Goal: Task Accomplishment & Management: Manage account settings

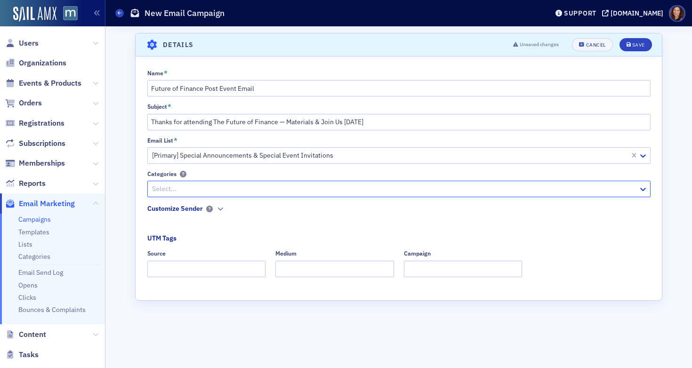
scroll to position [157, 0]
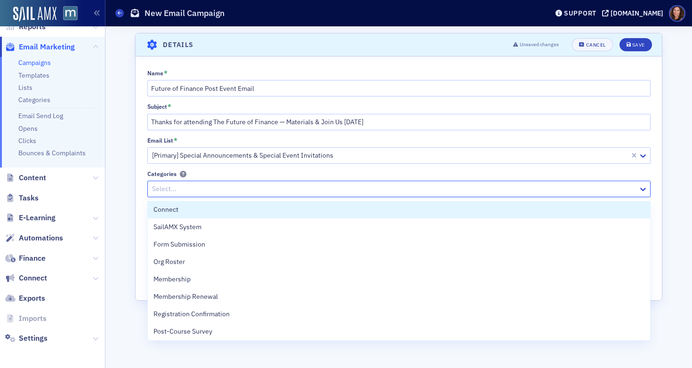
click at [245, 189] on div at bounding box center [394, 189] width 486 height 12
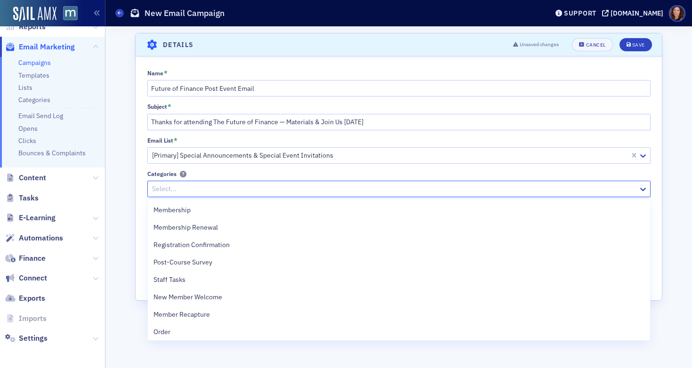
scroll to position [72, 0]
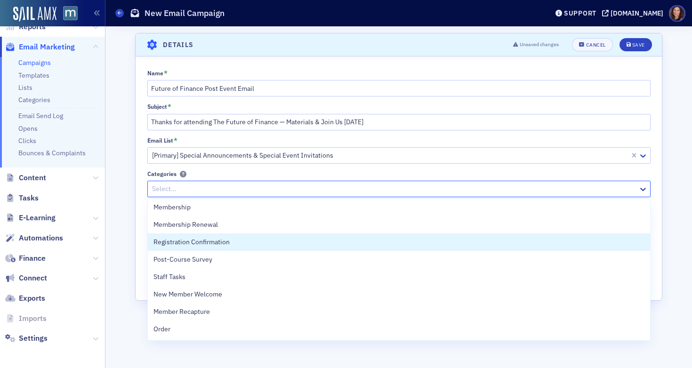
click at [283, 236] on div "Registration Confirmation" at bounding box center [399, 242] width 502 height 17
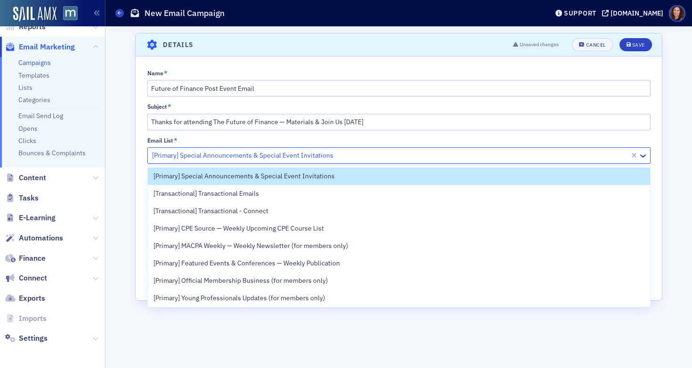
click at [383, 157] on div at bounding box center [390, 156] width 478 height 12
click at [670, 154] on div "Scroll to Details Details Unsaved changes Cancel Save Name * Future of Finance …" at bounding box center [399, 197] width 574 height 342
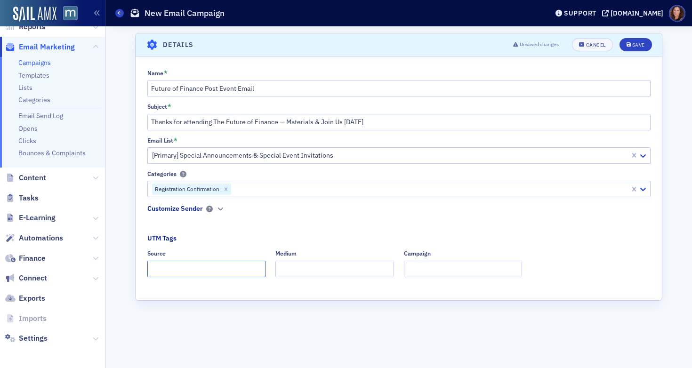
click at [202, 268] on input "Source" at bounding box center [206, 269] width 119 height 16
type input "dedicated"
type input "email"
type input "f"
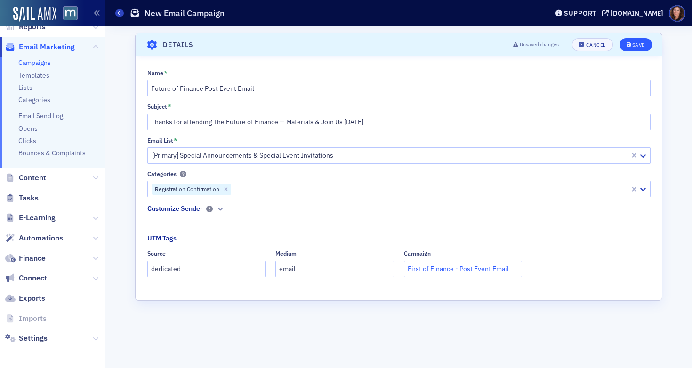
type input "First of Finance - Post Event Email"
click at [636, 45] on div "Save" at bounding box center [638, 44] width 13 height 5
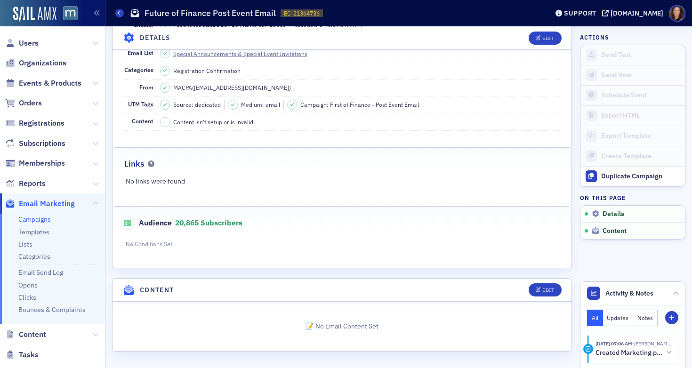
scroll to position [110, 0]
click at [529, 39] on button "Edit" at bounding box center [545, 37] width 32 height 13
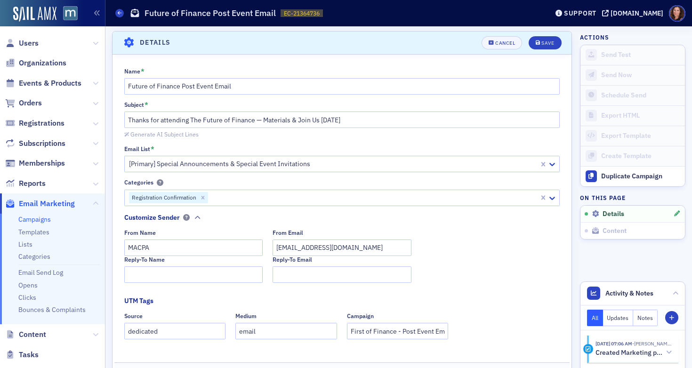
scroll to position [208, 0]
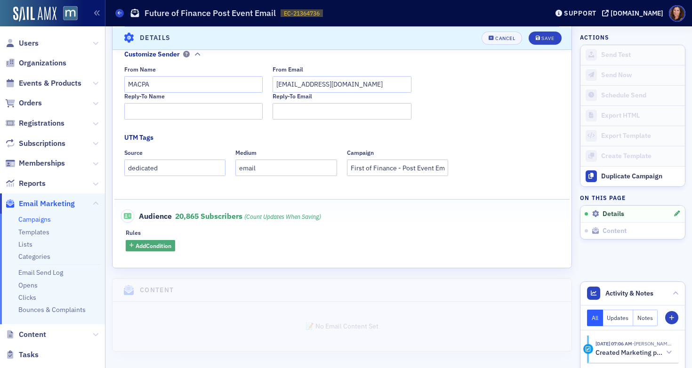
click at [162, 248] on span "Add Condition" at bounding box center [154, 246] width 36 height 8
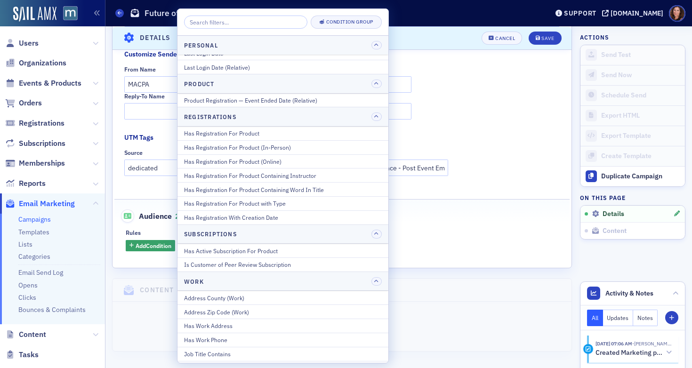
scroll to position [1183, 0]
click at [282, 131] on div "Has Registration For Product" at bounding box center [283, 133] width 198 height 8
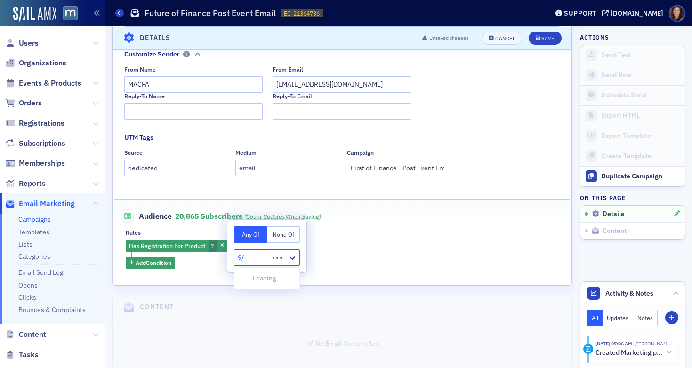
type input "9"
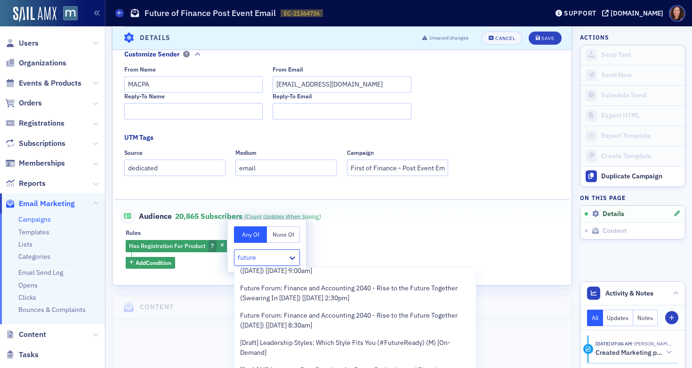
scroll to position [0, 0]
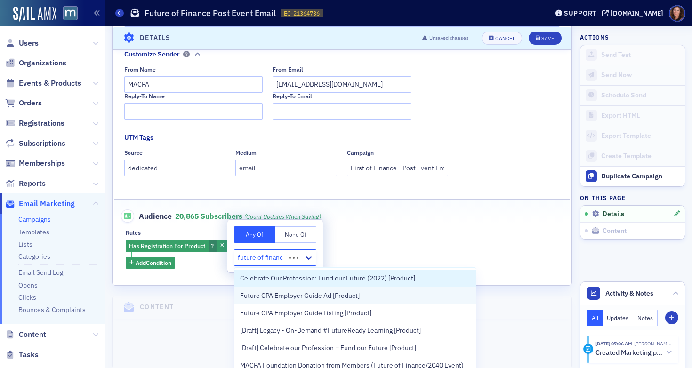
type input "future of finance"
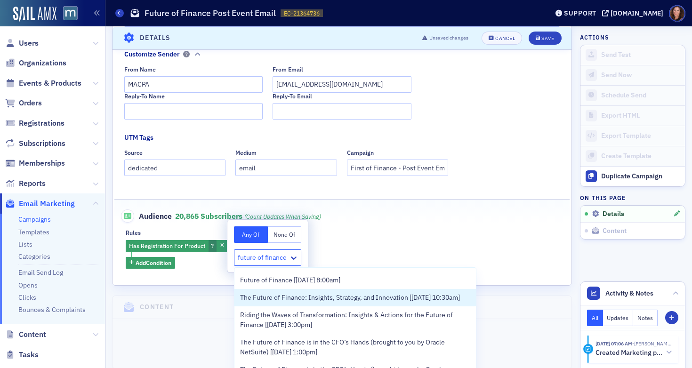
scroll to position [116, 0]
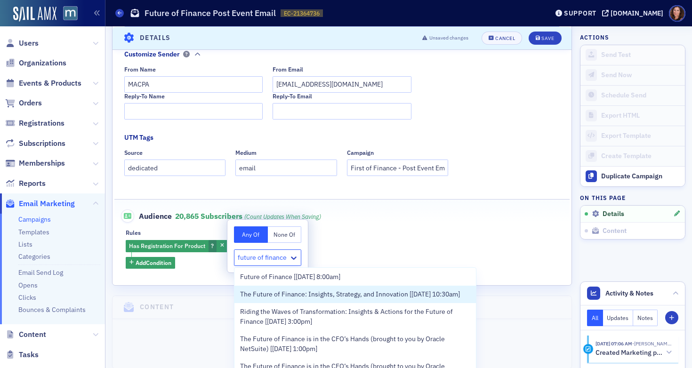
click at [390, 296] on span "The Future of Finance: Insights, Strategy, and Innovation [9/29/2025 10:30am]" at bounding box center [350, 295] width 220 height 10
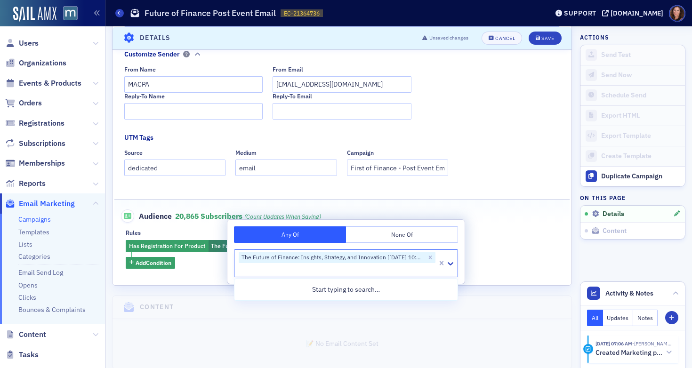
scroll to position [0, 0]
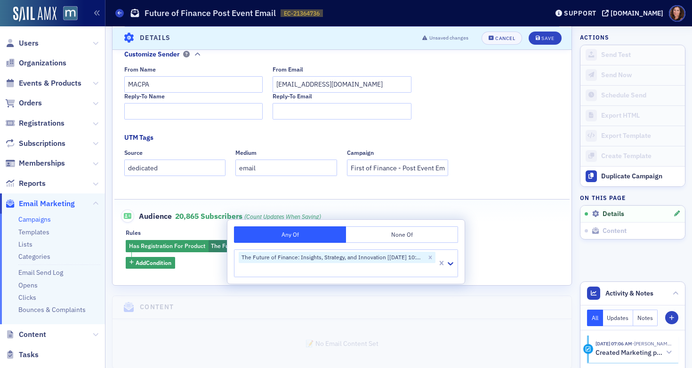
click at [499, 234] on div "Rules" at bounding box center [342, 232] width 433 height 7
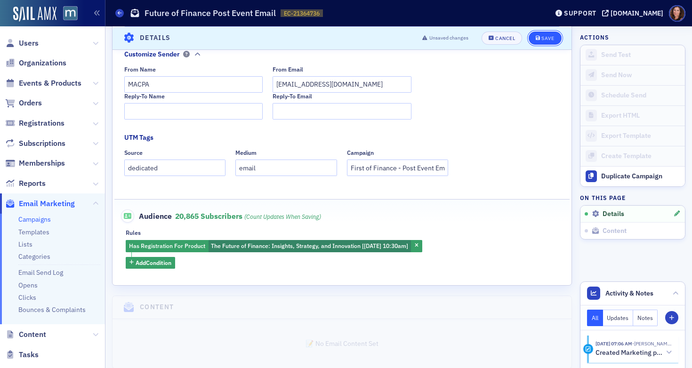
click at [544, 34] on button "Save" at bounding box center [545, 37] width 32 height 13
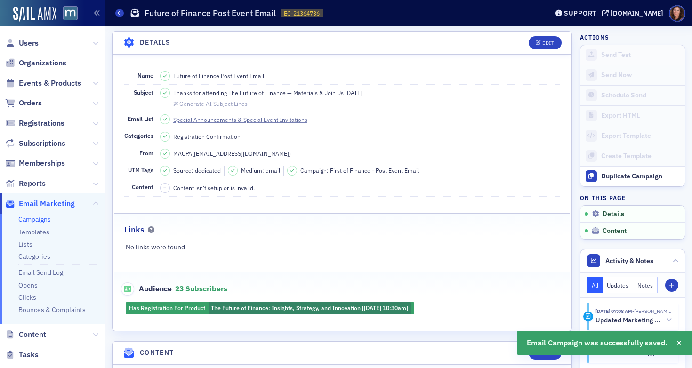
scroll to position [107, 0]
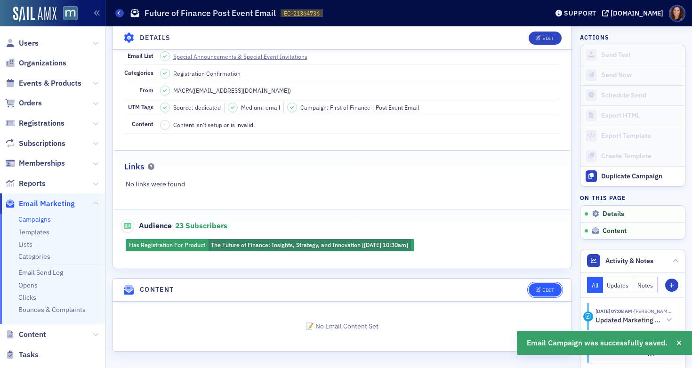
click at [542, 290] on div "Edit" at bounding box center [548, 290] width 12 height 5
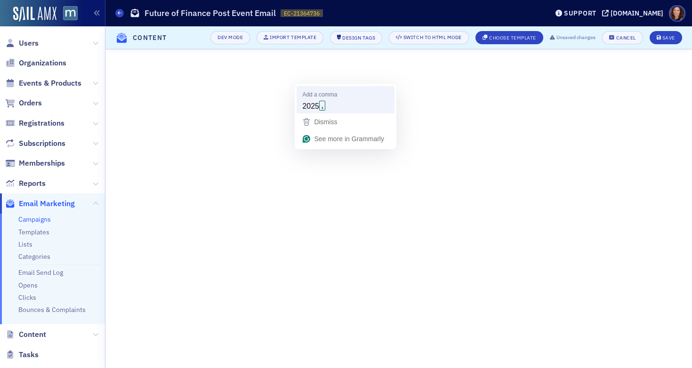
click at [313, 106] on span "2025" at bounding box center [310, 106] width 17 height 10
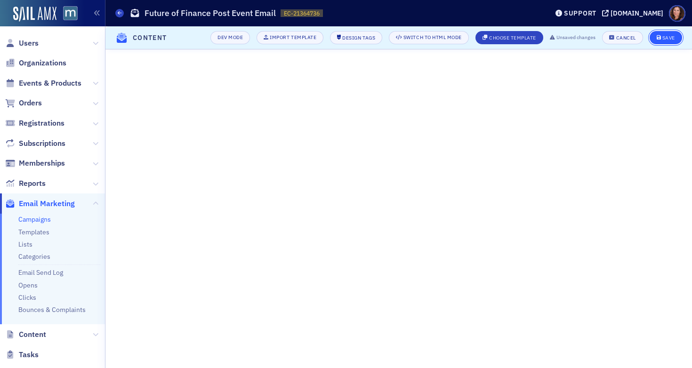
click at [669, 39] on div "Save" at bounding box center [669, 37] width 13 height 5
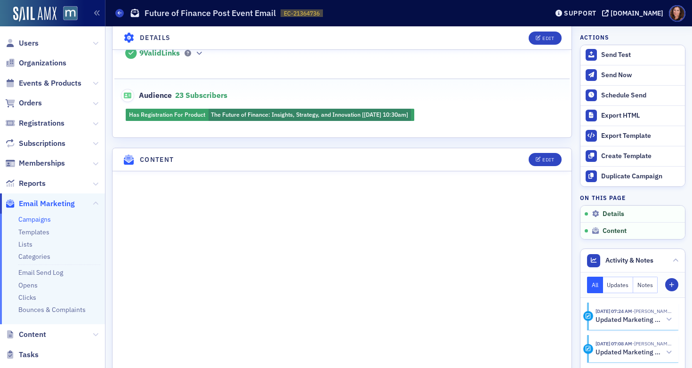
scroll to position [228, 0]
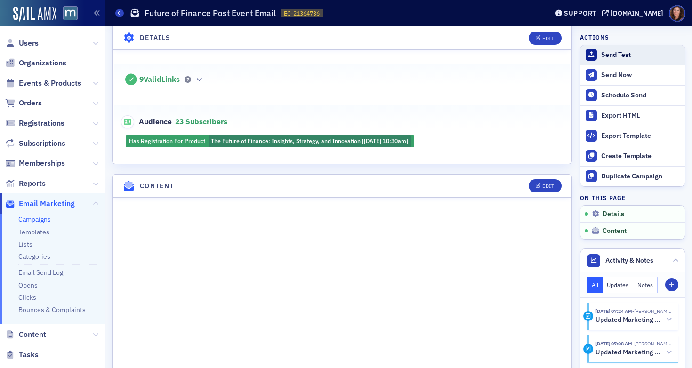
click at [608, 52] on div "Send Test" at bounding box center [640, 55] width 79 height 8
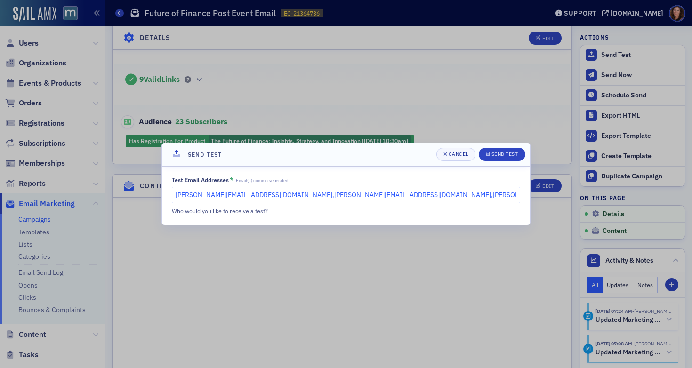
drag, startPoint x: 360, startPoint y: 194, endPoint x: 233, endPoint y: 197, distance: 126.7
click at [233, 197] on input "natalie@macpa.org,lauren@macpa.org,emily@macpa.org" at bounding box center [346, 195] width 348 height 16
type input "natalie@macpa.org, dee@macpa.org"
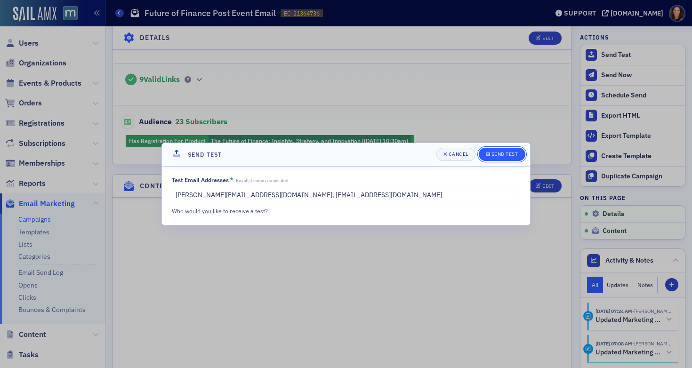
click at [497, 155] on div "Send Test" at bounding box center [505, 154] width 27 height 5
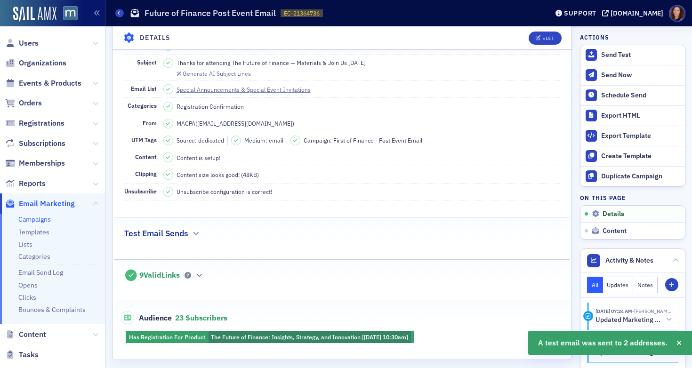
scroll to position [0, 0]
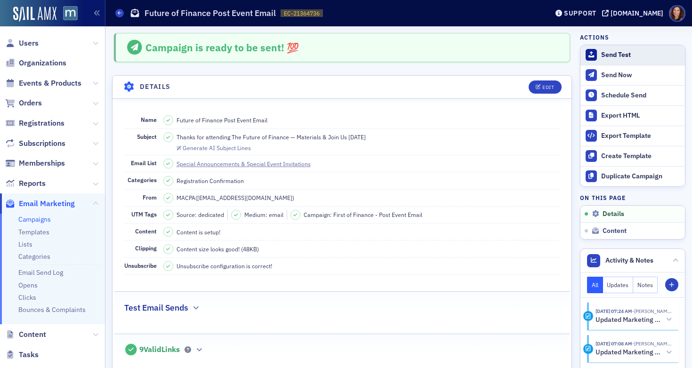
click at [608, 58] on div "Send Test" at bounding box center [640, 55] width 79 height 8
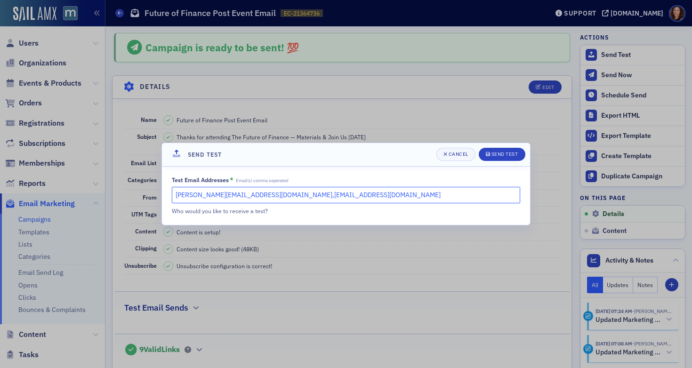
click at [318, 195] on input "natalie@macpa.org,dee@macpa.org" at bounding box center [346, 195] width 348 height 16
drag, startPoint x: 318, startPoint y: 195, endPoint x: 235, endPoint y: 195, distance: 83.3
click at [235, 195] on input "natalie@macpa.org,dee@macpa.org" at bounding box center [346, 195] width 348 height 16
click at [235, 196] on input "natalie@macpa.org,lauren@macpa.org" at bounding box center [346, 195] width 348 height 16
type input "natalie@macpa.org, lauren@macpa.org"
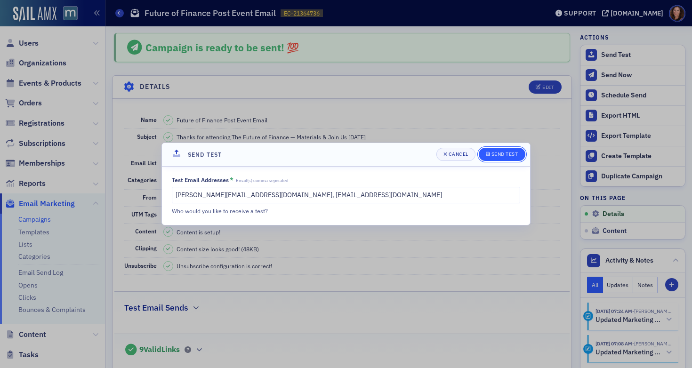
drag, startPoint x: 504, startPoint y: 156, endPoint x: 498, endPoint y: 157, distance: 5.8
click at [504, 156] on div "Send Test" at bounding box center [505, 154] width 27 height 5
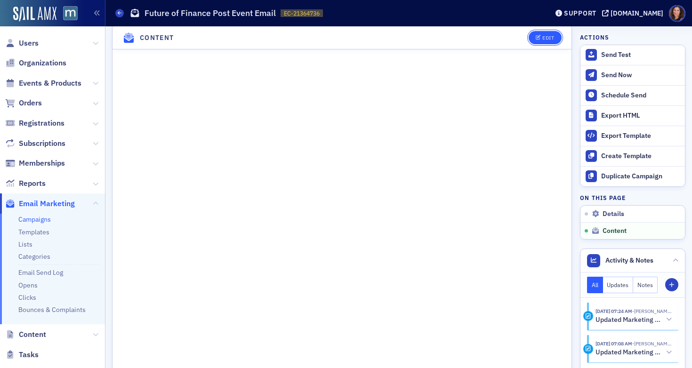
click at [533, 33] on button "Edit" at bounding box center [545, 37] width 32 height 13
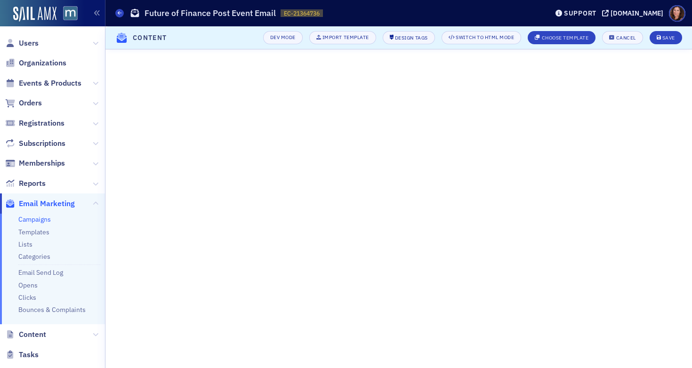
scroll to position [83, 0]
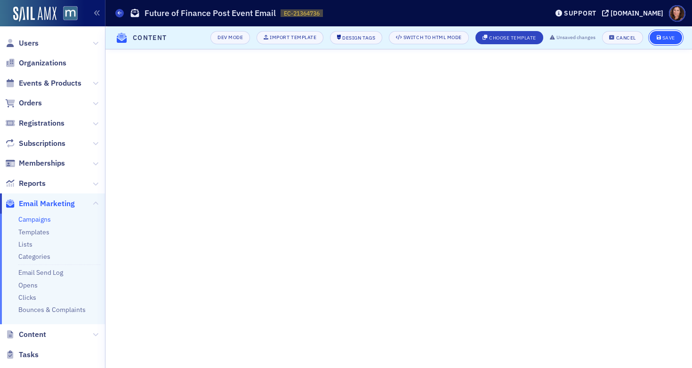
click at [668, 37] on div "Save" at bounding box center [669, 37] width 13 height 5
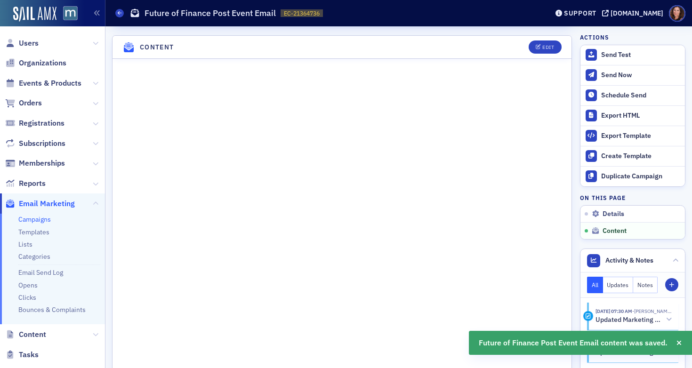
scroll to position [413, 0]
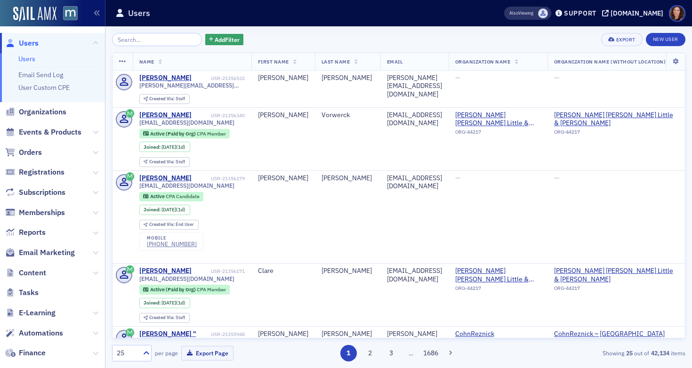
drag, startPoint x: 0, startPoint y: 0, endPoint x: 146, endPoint y: 41, distance: 152.1
click at [147, 41] on input "search" at bounding box center [157, 39] width 90 height 13
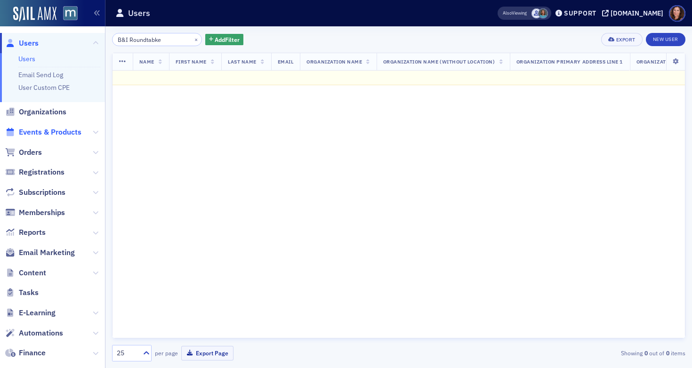
type input "B&I Roundtabke"
click at [40, 130] on span "Events & Products" at bounding box center [50, 132] width 63 height 10
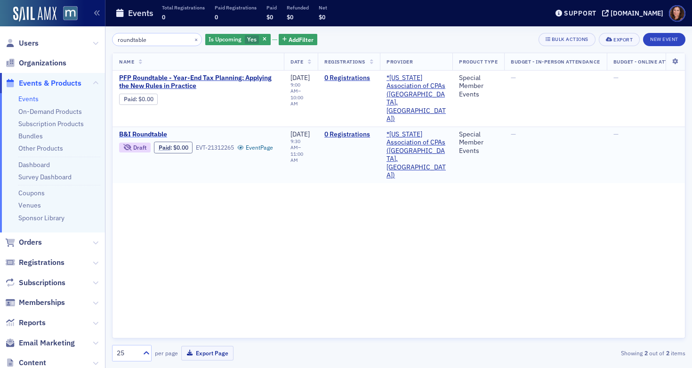
type input "roundtable"
click at [151, 130] on span "B&I Roundtable" at bounding box center [198, 134] width 158 height 8
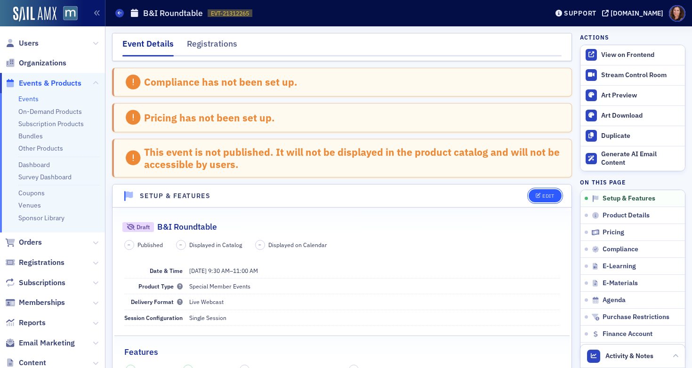
click at [536, 196] on icon "button" at bounding box center [539, 196] width 6 height 5
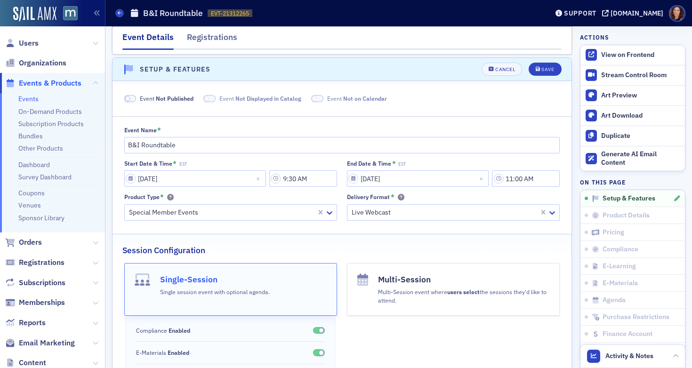
scroll to position [129, 0]
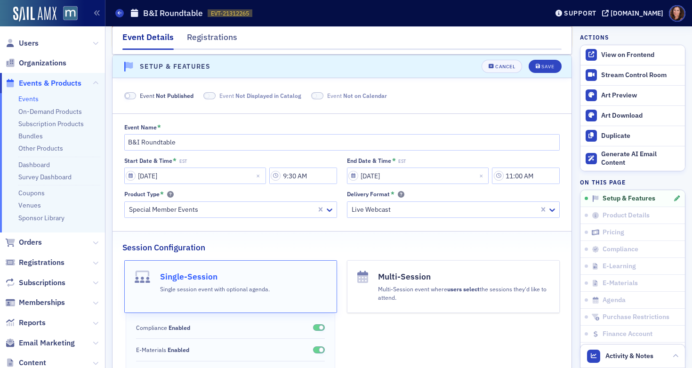
click at [134, 96] on span at bounding box center [130, 95] width 12 height 7
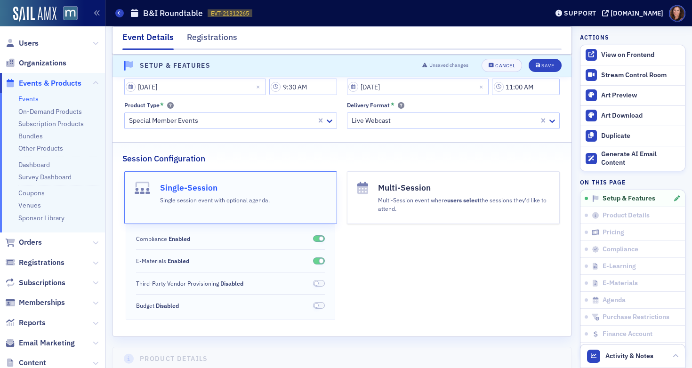
scroll to position [223, 0]
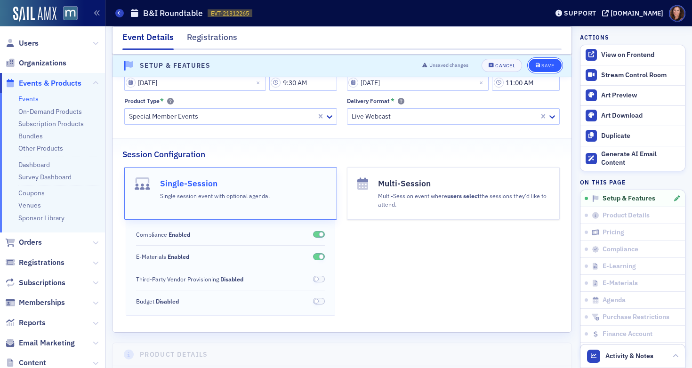
click at [536, 65] on icon "submit" at bounding box center [538, 66] width 5 height 5
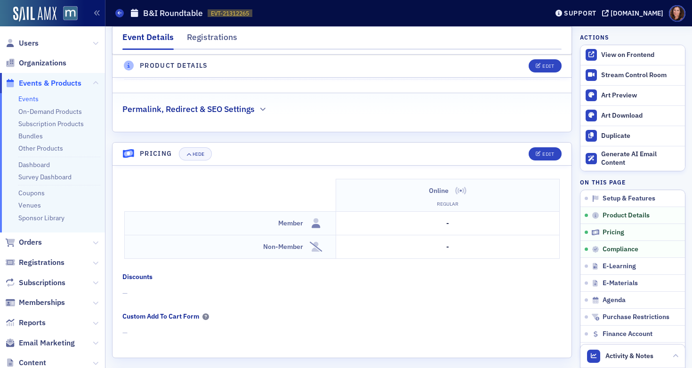
scroll to position [790, 0]
click at [542, 153] on div "Edit" at bounding box center [548, 152] width 12 height 5
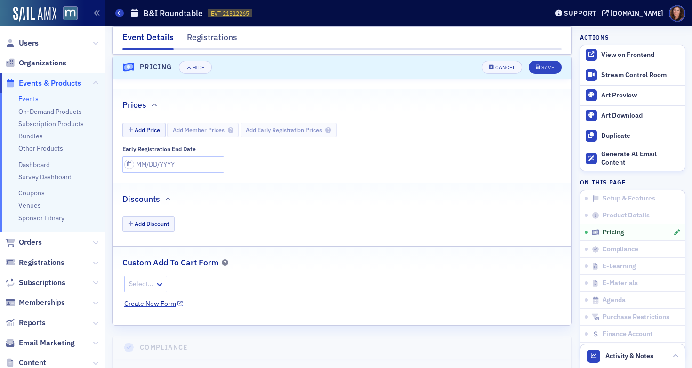
scroll to position [876, 0]
click at [154, 131] on button "Add Price" at bounding box center [143, 129] width 43 height 15
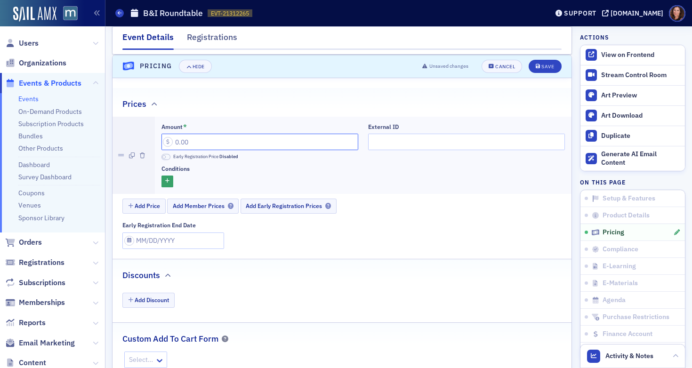
drag, startPoint x: 217, startPoint y: 143, endPoint x: 152, endPoint y: 147, distance: 64.6
click at [152, 147] on li "Amount * Early Registration Price Disabled External ID Conditions" at bounding box center [342, 155] width 459 height 77
type input "55.00"
click at [167, 157] on span at bounding box center [166, 157] width 9 height 6
click at [164, 157] on span at bounding box center [166, 157] width 9 height 6
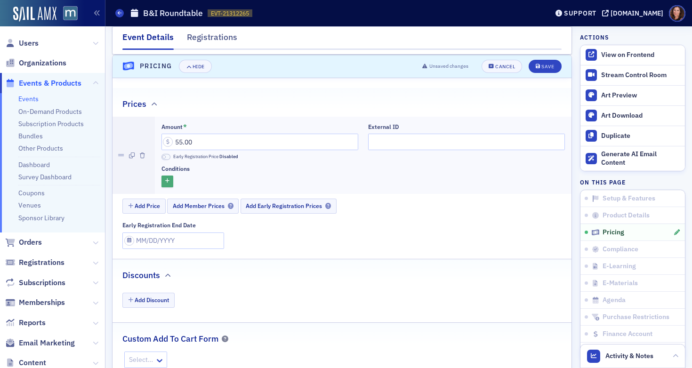
click at [167, 178] on button "button" at bounding box center [168, 182] width 12 height 12
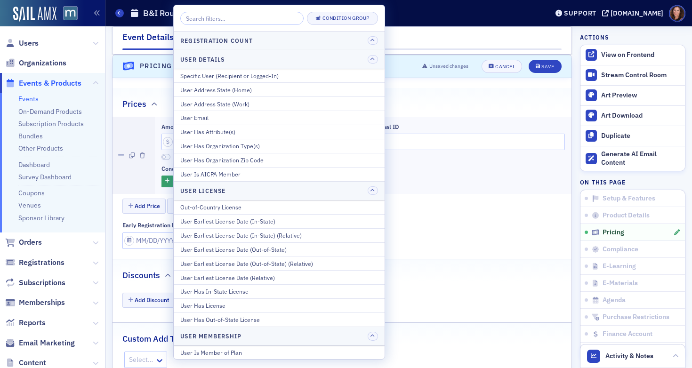
scroll to position [420, 0]
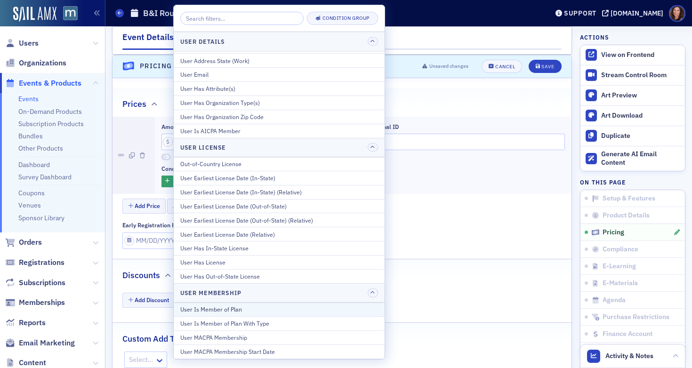
click at [250, 312] on div "User Is Member of Plan" at bounding box center [279, 309] width 198 height 8
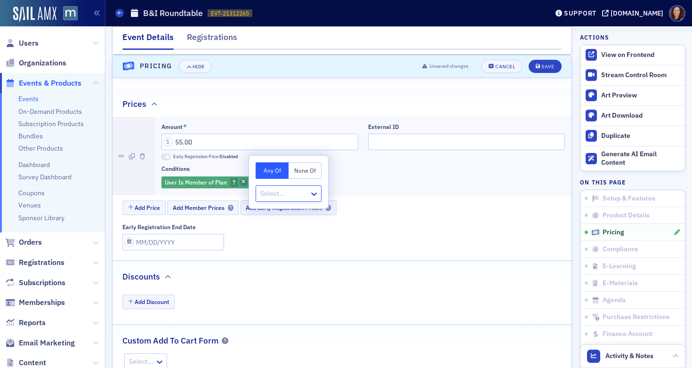
click at [244, 180] on icon "button" at bounding box center [244, 182] width 4 height 5
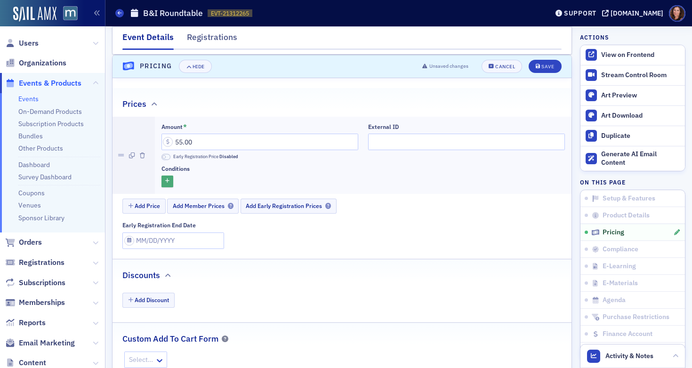
click at [171, 182] on button "button" at bounding box center [168, 182] width 12 height 12
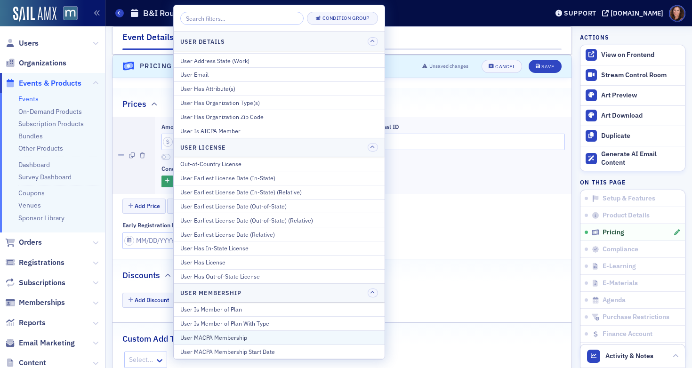
click at [243, 335] on div "User MACPA Membership" at bounding box center [279, 337] width 198 height 8
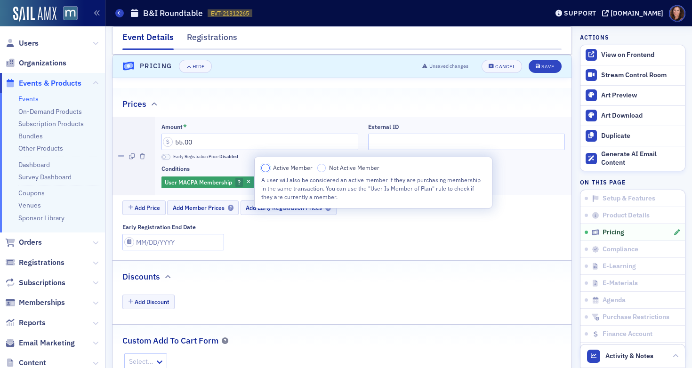
click at [267, 169] on input "Active Member" at bounding box center [265, 168] width 8 height 8
click at [519, 167] on div "Conditions" at bounding box center [364, 168] width 404 height 7
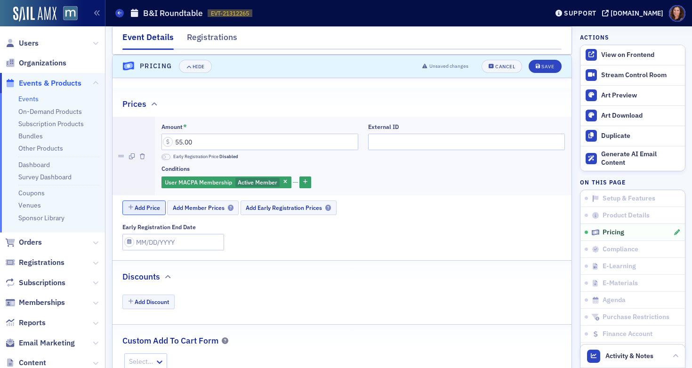
click at [148, 210] on button "Add Price" at bounding box center [143, 208] width 43 height 15
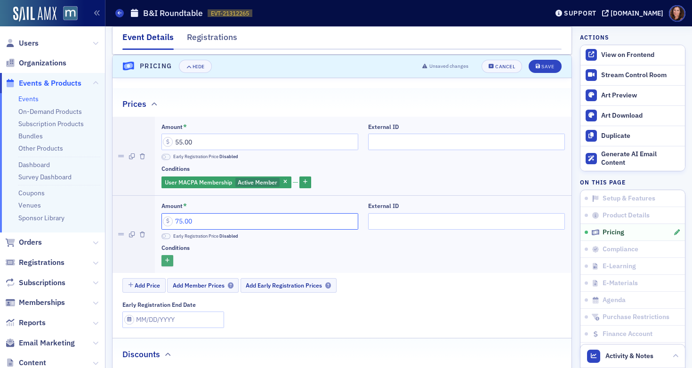
type input "75.00"
click at [169, 260] on icon "button" at bounding box center [167, 261] width 4 height 5
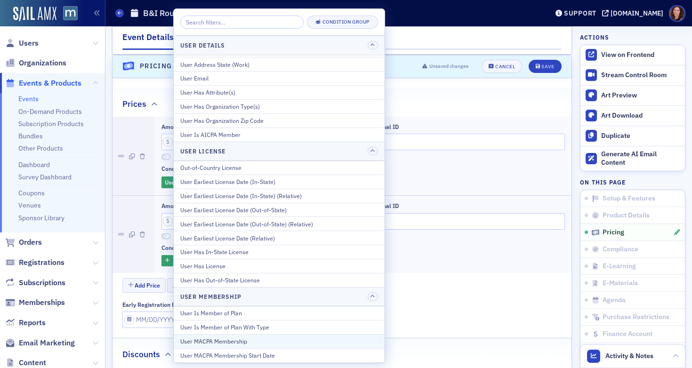
click at [246, 341] on div "User MACPA Membership" at bounding box center [279, 341] width 198 height 8
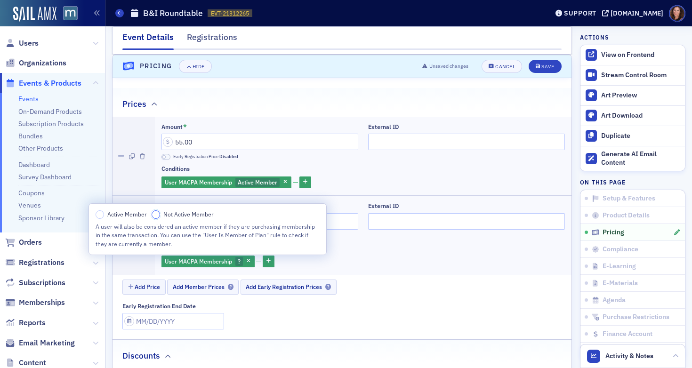
click at [155, 214] on input "Not Active Member" at bounding box center [156, 214] width 8 height 8
click at [441, 174] on div "Conditions User MACPA Membership Active Member" at bounding box center [364, 177] width 404 height 24
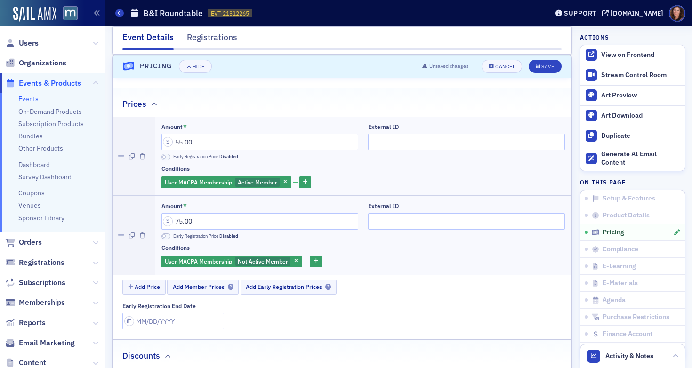
scroll to position [877, 0]
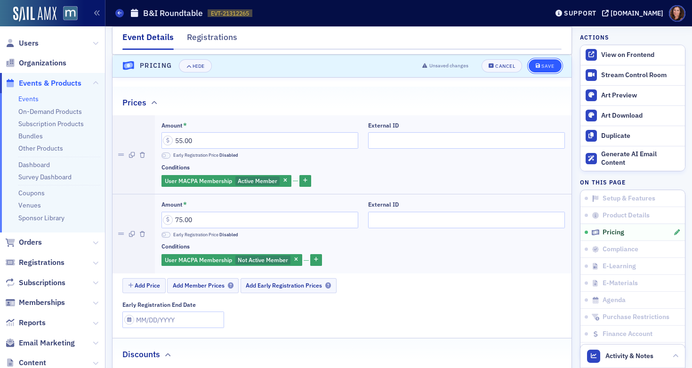
click at [542, 66] on div "Save" at bounding box center [548, 66] width 13 height 5
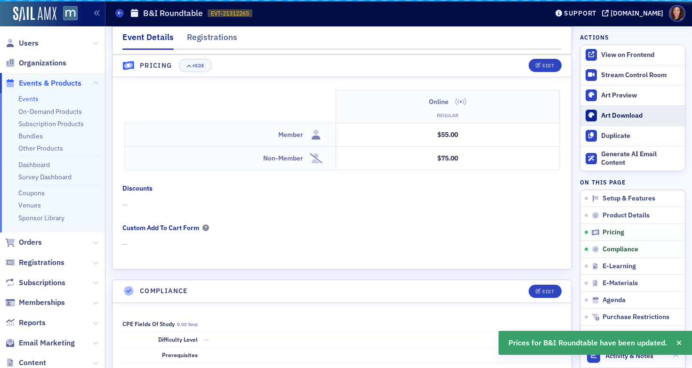
scroll to position [840, 0]
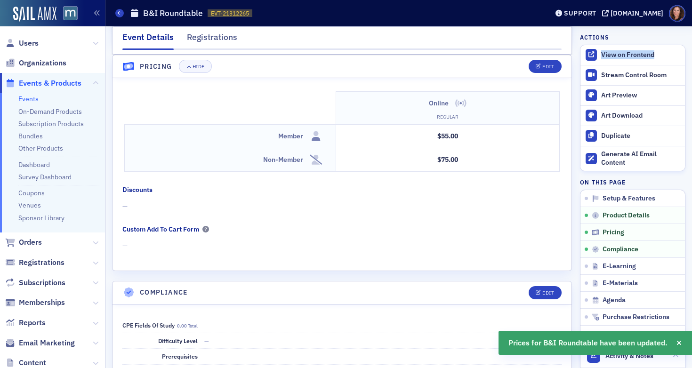
click at [606, 57] on div "View on Frontend" at bounding box center [640, 55] width 79 height 8
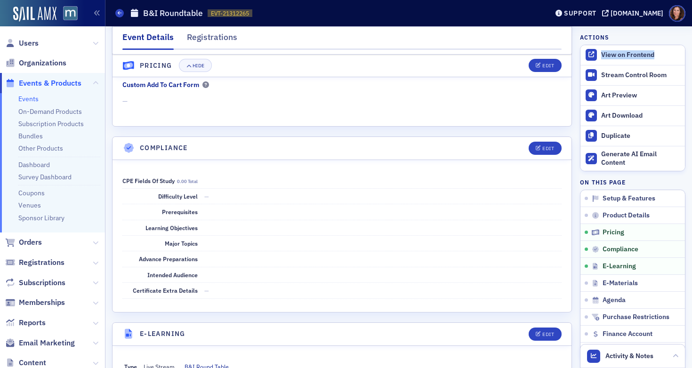
scroll to position [998, 0]
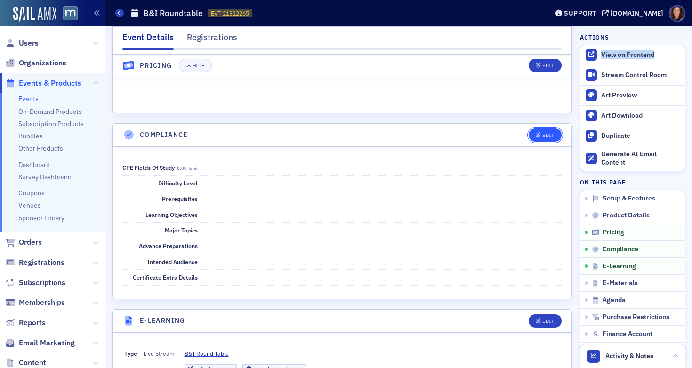
click at [545, 134] on div "Edit" at bounding box center [548, 135] width 12 height 5
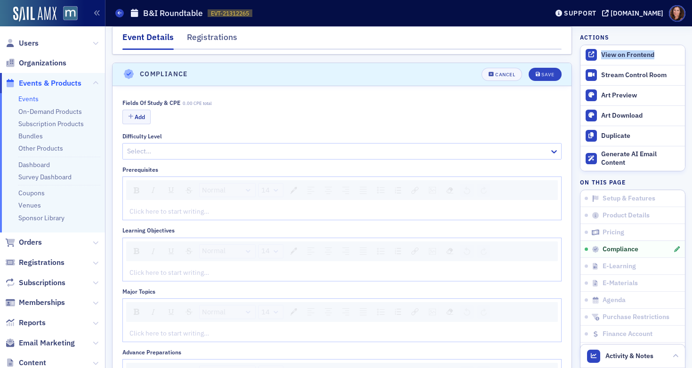
scroll to position [1067, 0]
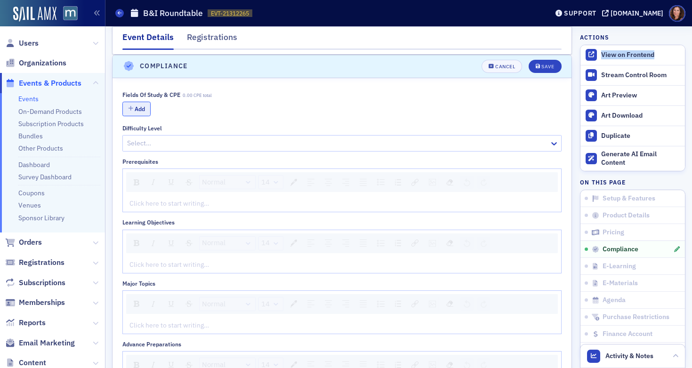
click at [142, 109] on button "Add" at bounding box center [136, 109] width 28 height 15
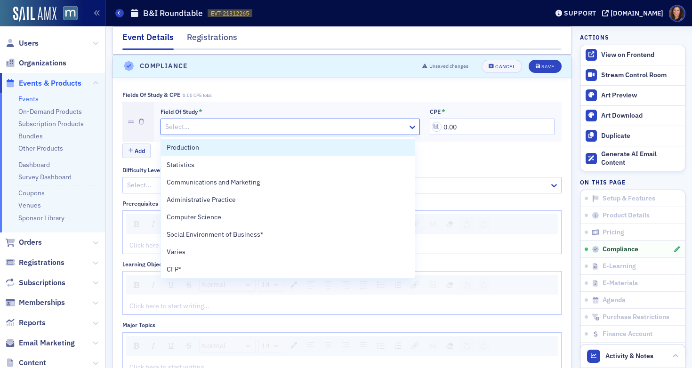
click at [352, 123] on div at bounding box center [285, 127] width 243 height 12
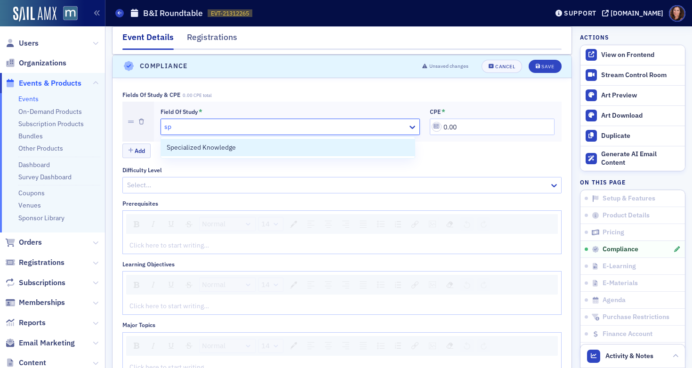
type input "spe"
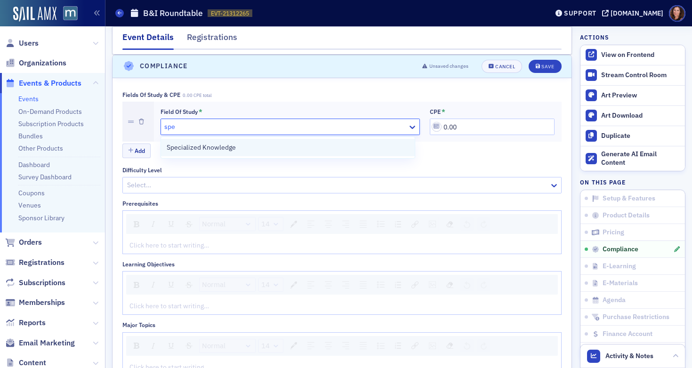
click at [349, 143] on div "Specialized Knowledge" at bounding box center [288, 148] width 243 height 10
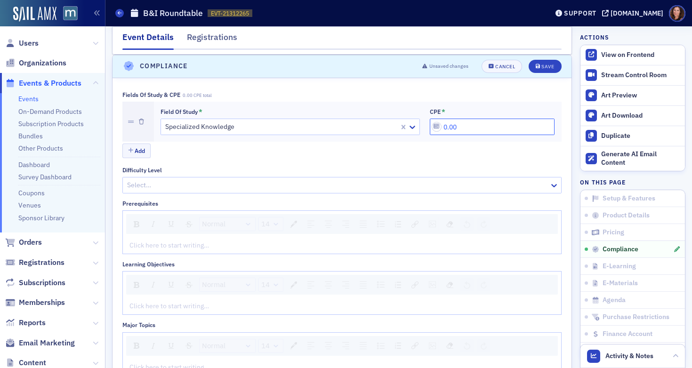
drag, startPoint x: 477, startPoint y: 128, endPoint x: 428, endPoint y: 130, distance: 49.5
click at [430, 130] on input "0.00" at bounding box center [492, 127] width 125 height 16
type input "1.50"
click at [542, 69] on div "Save" at bounding box center [548, 66] width 13 height 5
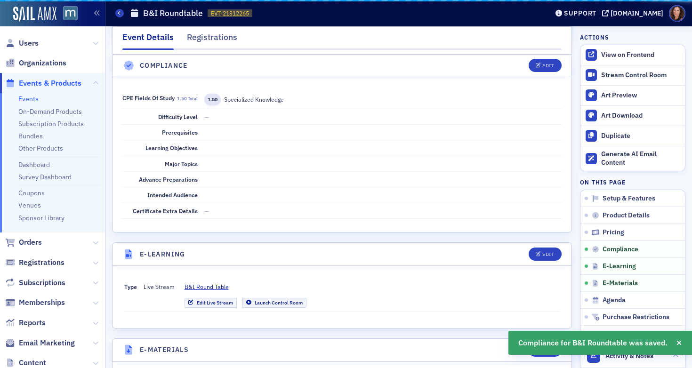
scroll to position [1031, 0]
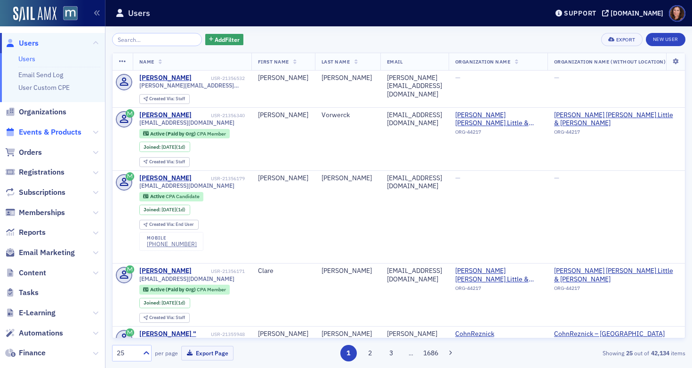
click at [65, 136] on span "Events & Products" at bounding box center [50, 132] width 63 height 10
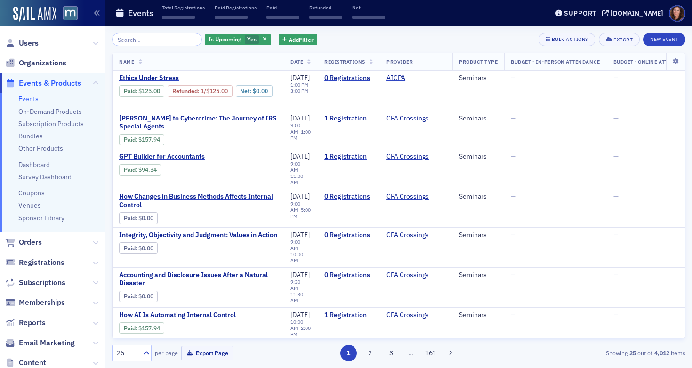
click at [170, 37] on input "search" at bounding box center [157, 39] width 90 height 13
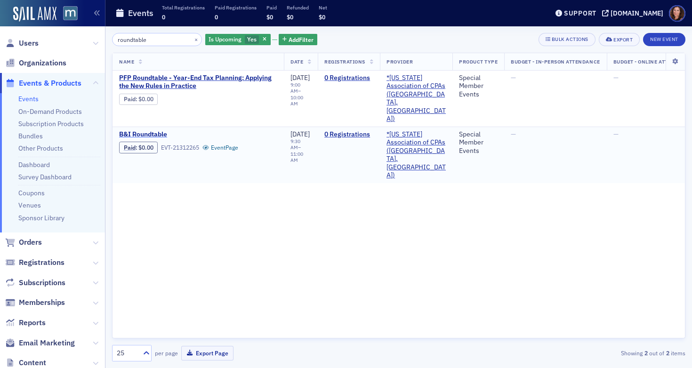
type input "roundtable"
click at [149, 130] on span "B&I Roundtable" at bounding box center [198, 134] width 158 height 8
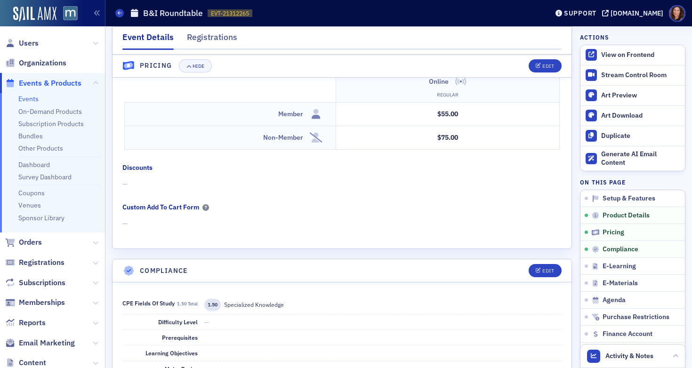
scroll to position [844, 0]
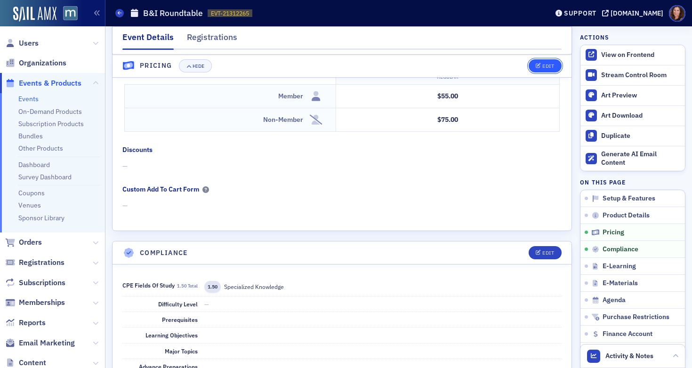
click at [542, 66] on div "Edit" at bounding box center [548, 66] width 12 height 5
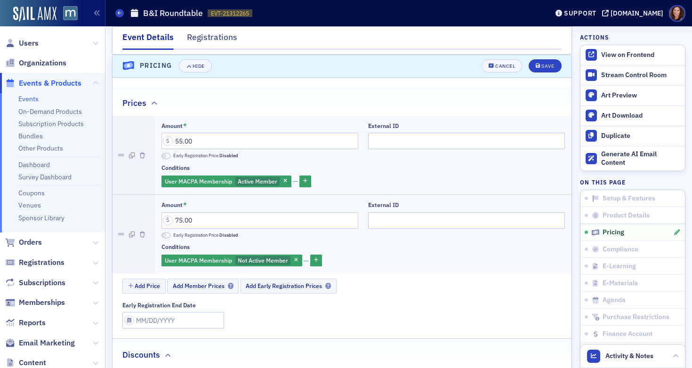
scroll to position [805, 0]
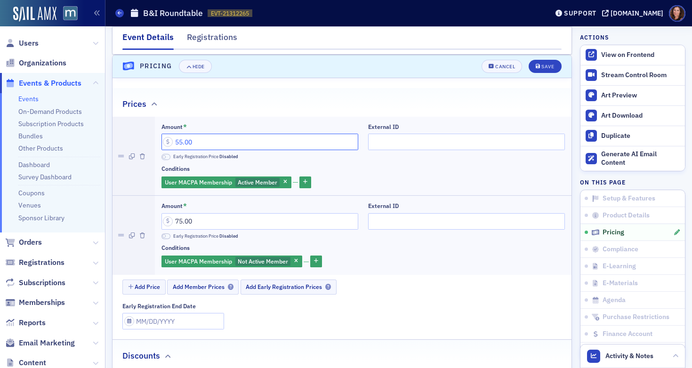
drag, startPoint x: 193, startPoint y: 141, endPoint x: 172, endPoint y: 142, distance: 21.2
click at [172, 142] on input "55.00" at bounding box center [260, 142] width 197 height 16
type input "70.00"
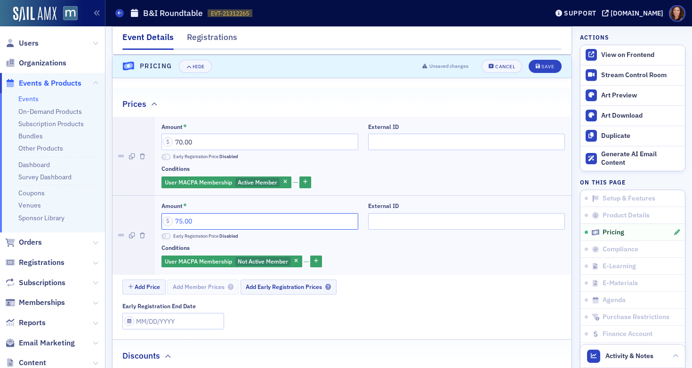
drag, startPoint x: 201, startPoint y: 220, endPoint x: 170, endPoint y: 220, distance: 30.6
click at [170, 220] on input "75.00" at bounding box center [260, 221] width 197 height 16
type input "100.00"
click at [536, 66] on span "Save" at bounding box center [545, 66] width 18 height 5
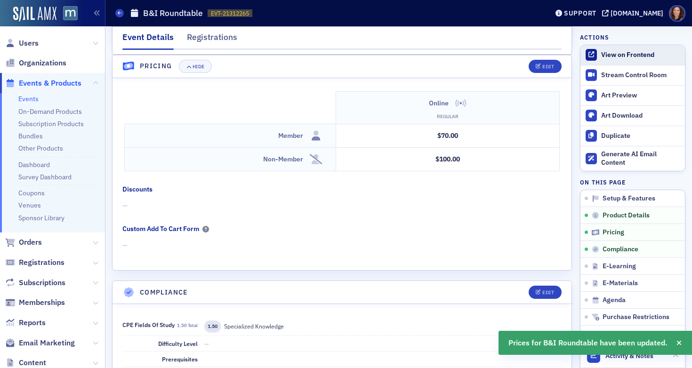
click at [619, 53] on div "View on Frontend" at bounding box center [640, 55] width 79 height 8
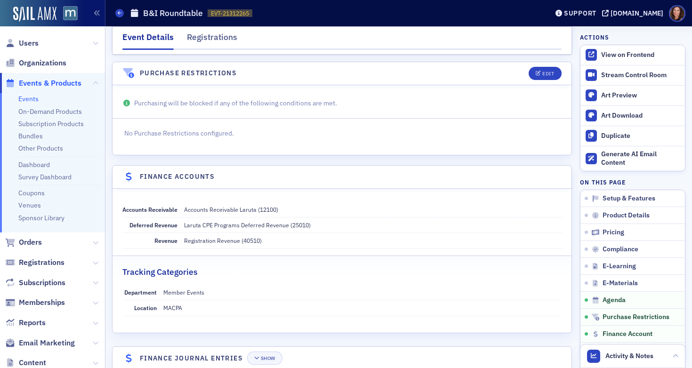
scroll to position [1495, 0]
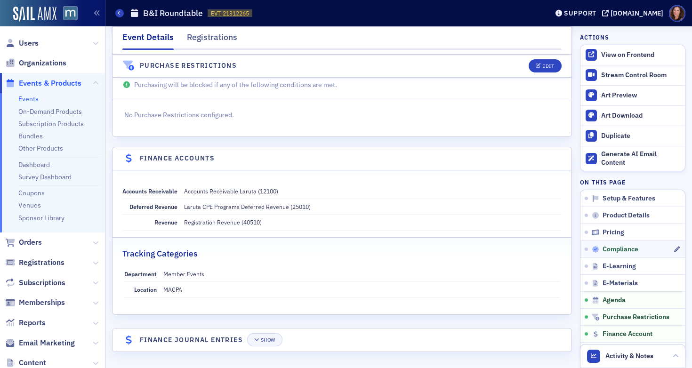
click at [613, 253] on span "Compliance" at bounding box center [621, 249] width 36 height 8
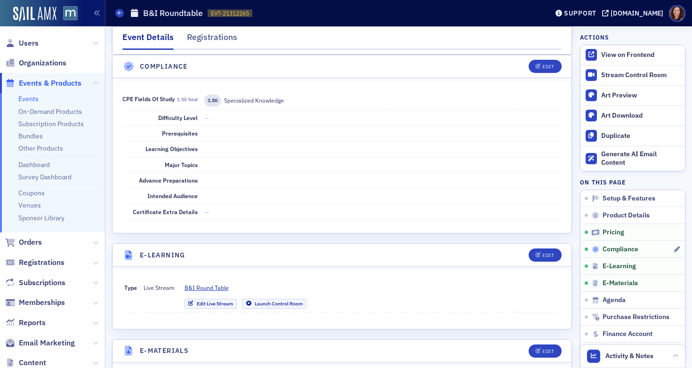
scroll to position [1030, 0]
click at [220, 304] on link "Edit Live Stream" at bounding box center [211, 304] width 52 height 10
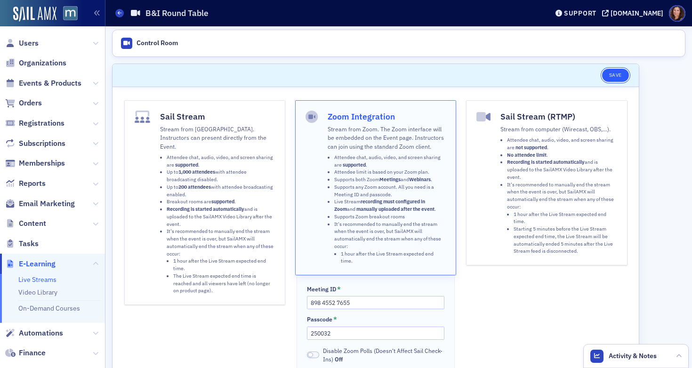
click at [612, 76] on button "Save" at bounding box center [615, 75] width 27 height 13
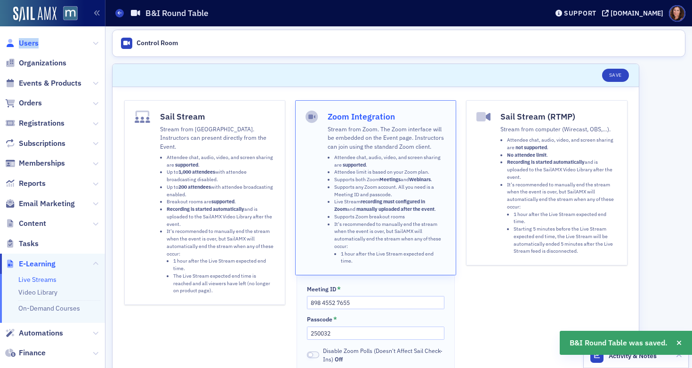
click at [23, 43] on span "Users" at bounding box center [29, 43] width 20 height 10
